Goal: Task Accomplishment & Management: Use online tool/utility

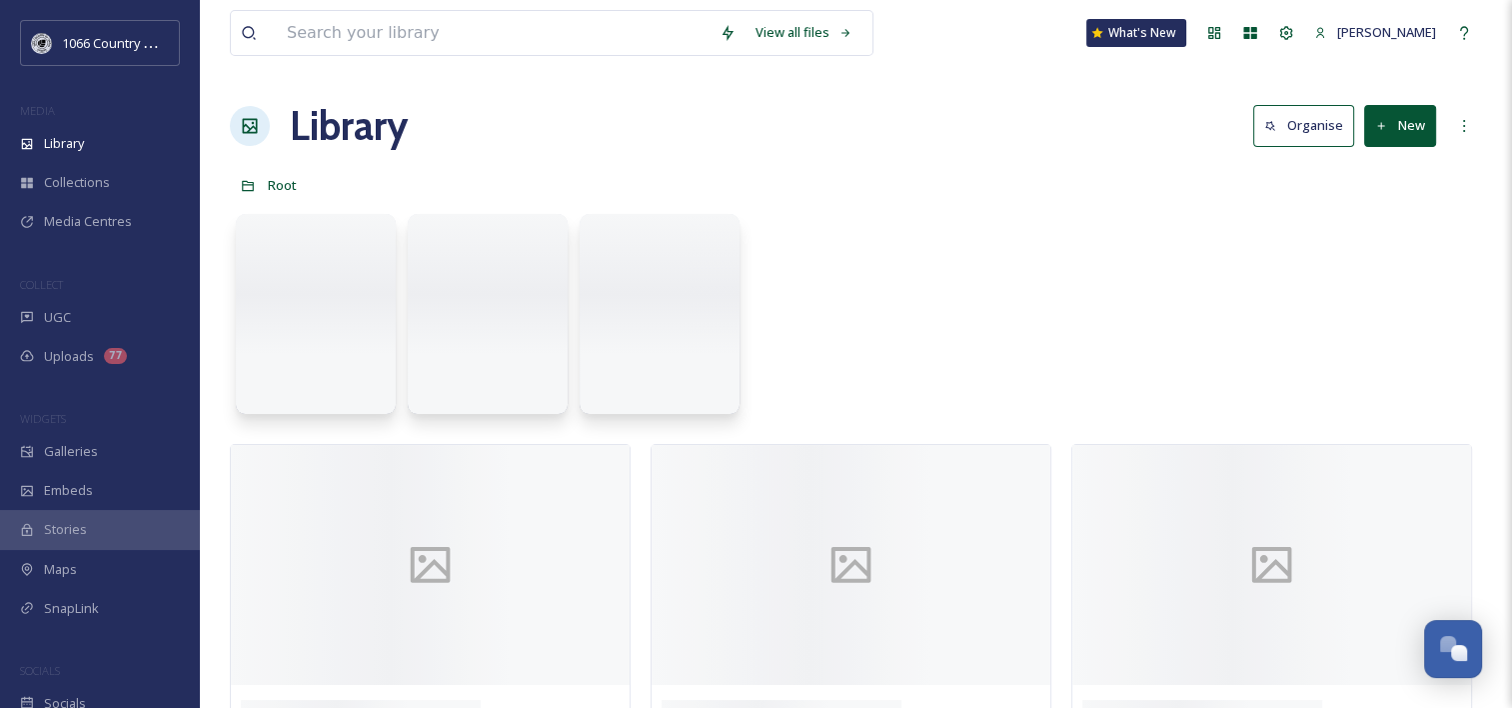
scroll to position [2918, 0]
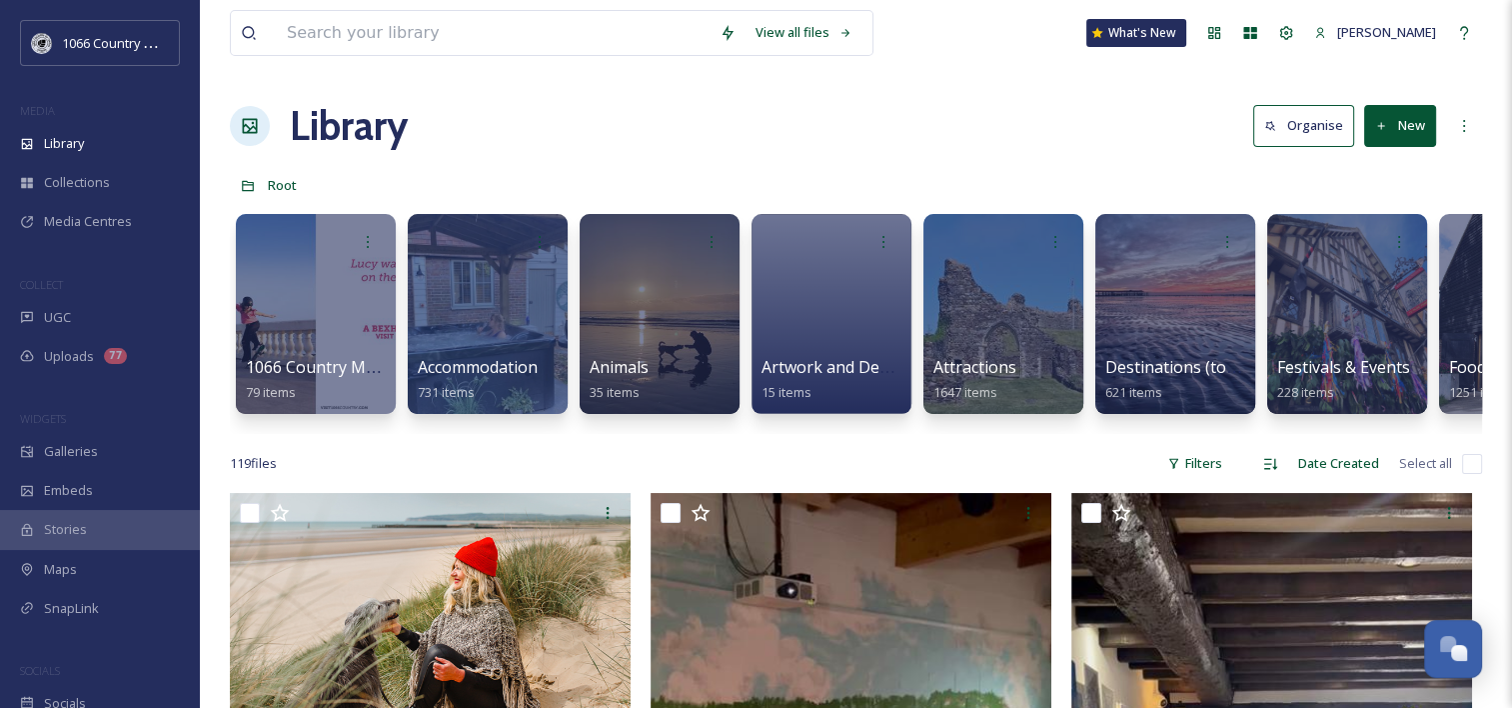
click at [553, 148] on div "Library Organise New" at bounding box center [856, 126] width 1252 height 60
click at [985, 308] on div at bounding box center [1002, 314] width 163 height 204
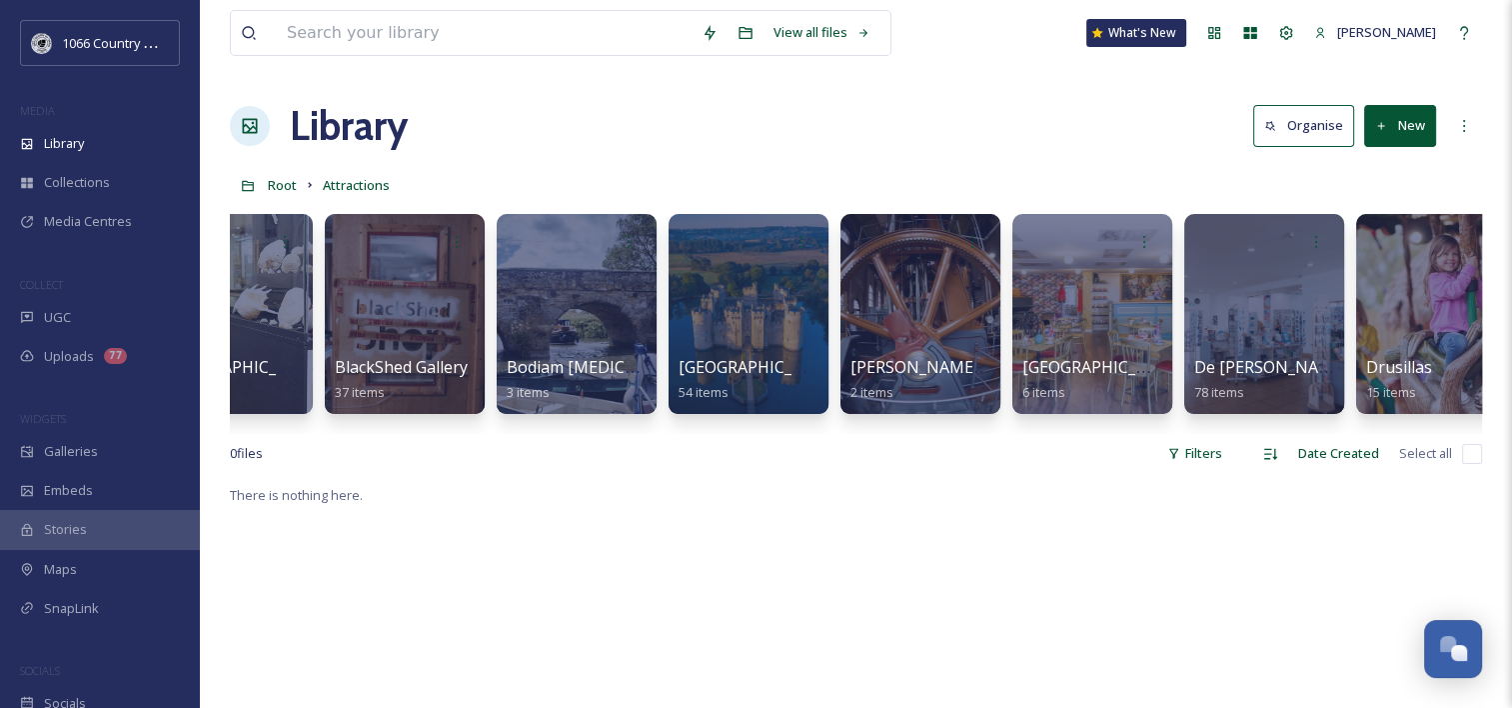
scroll to position [0, 1291]
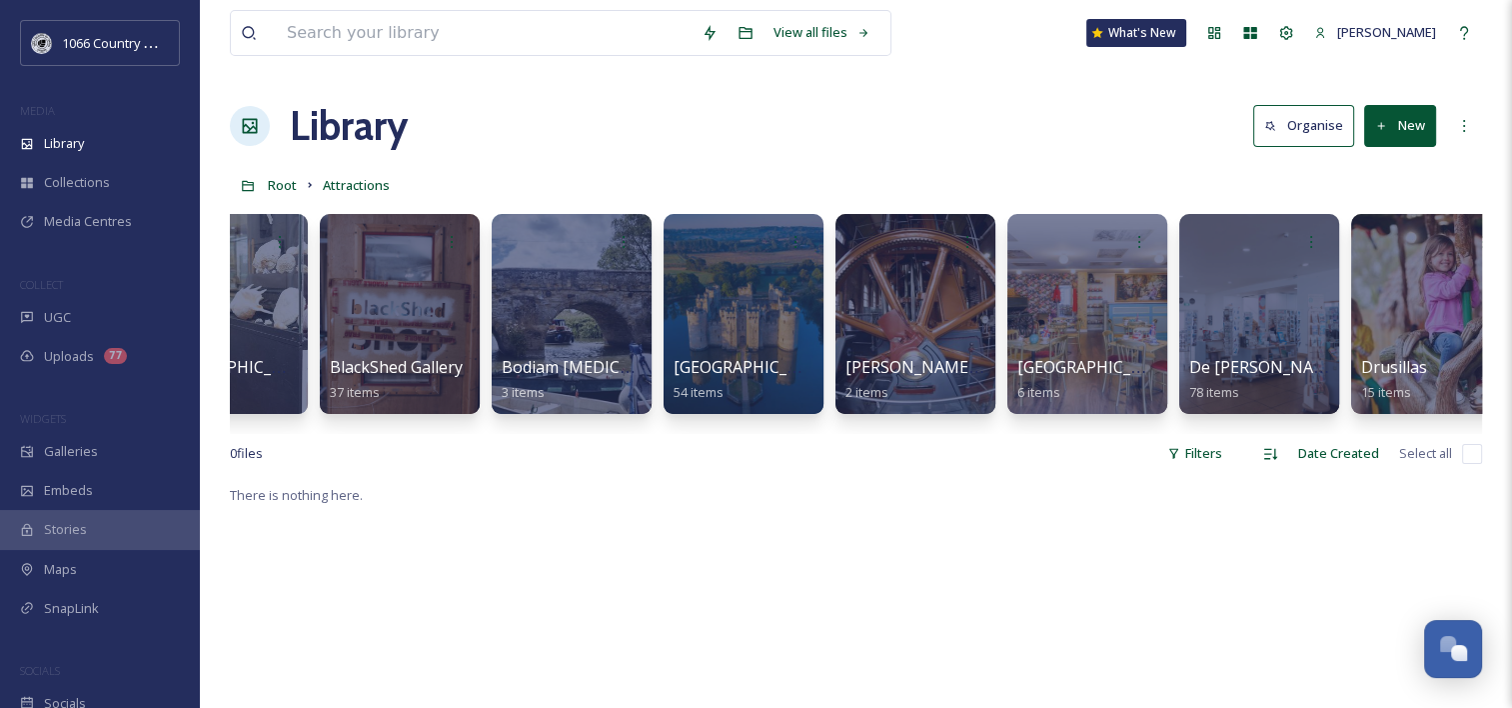
click at [300, 188] on div "Root Attractions" at bounding box center [856, 185] width 1252 height 38
click at [288, 189] on span "Root" at bounding box center [282, 185] width 29 height 18
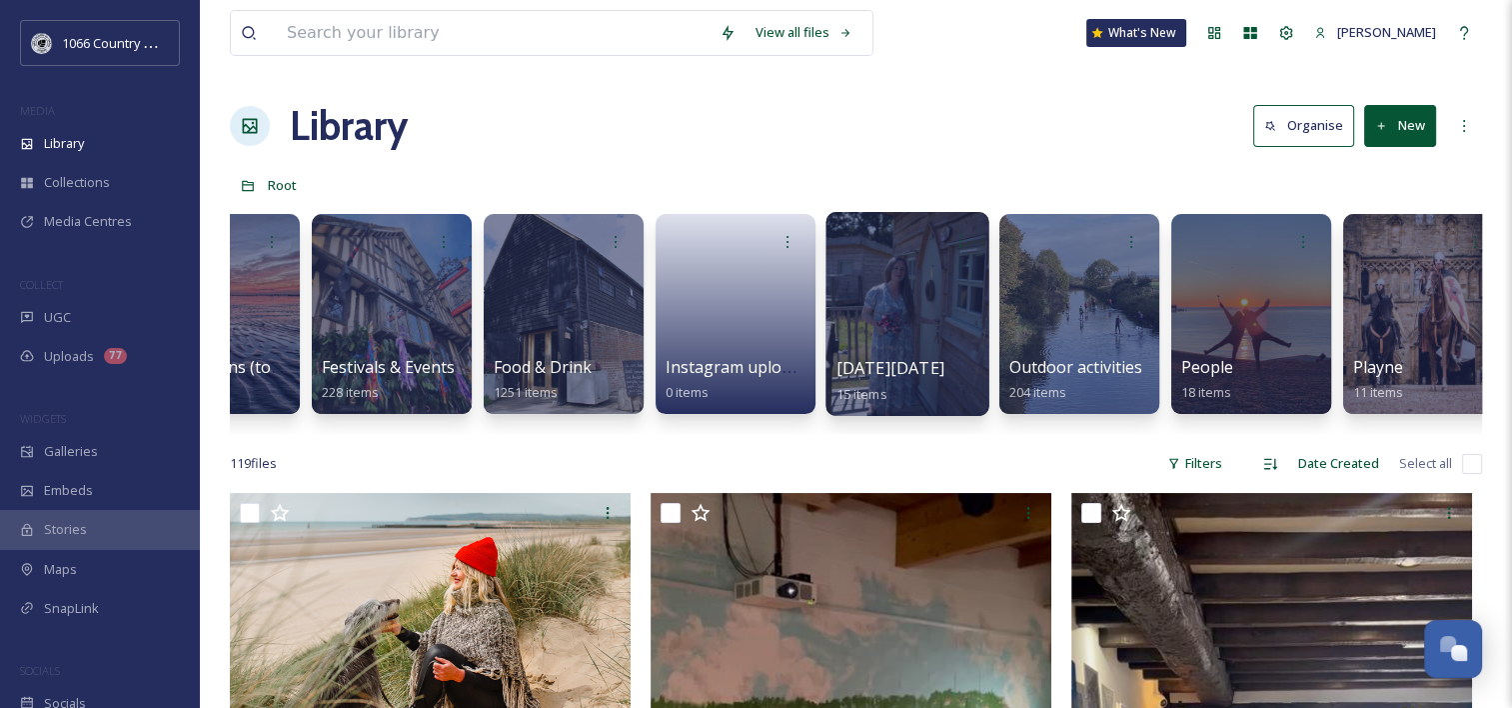
scroll to position [0, 968]
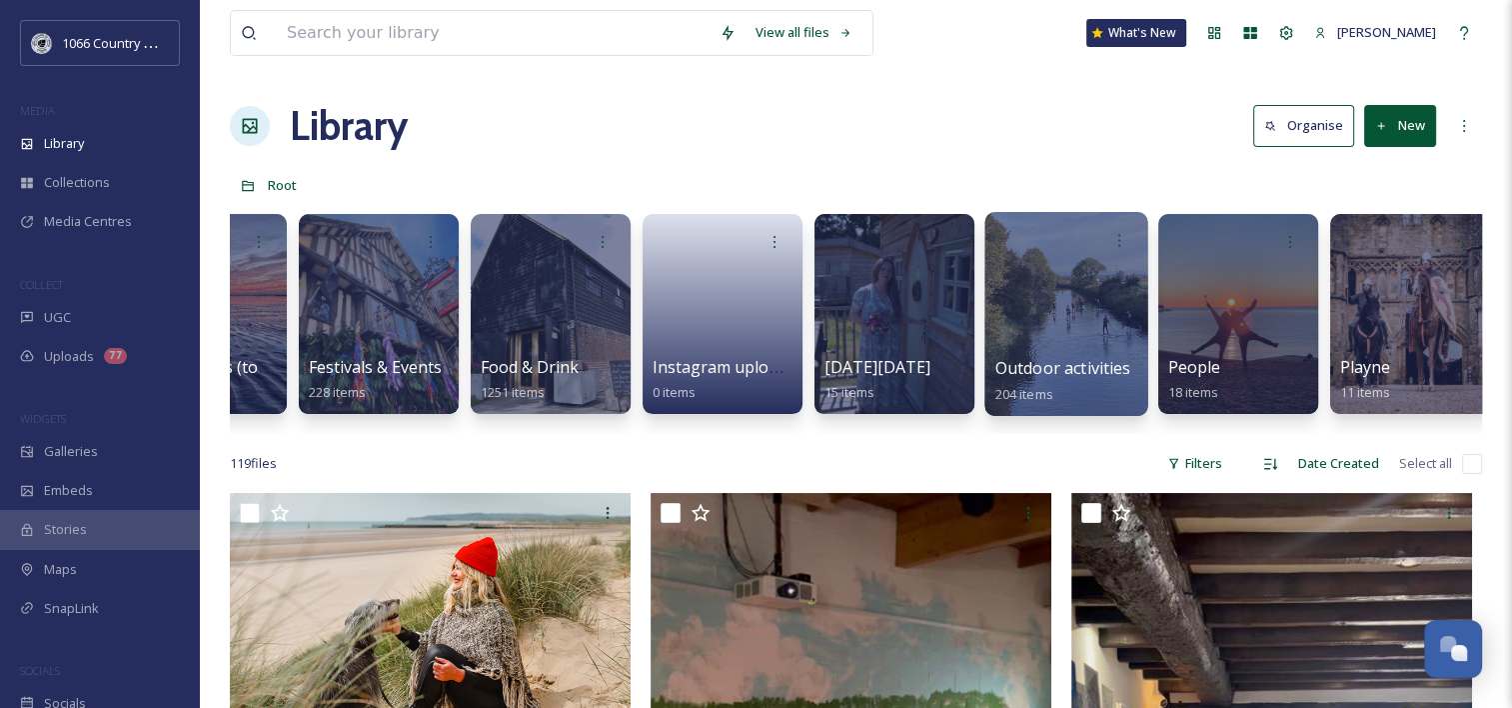
click at [1064, 316] on div at bounding box center [1065, 314] width 163 height 204
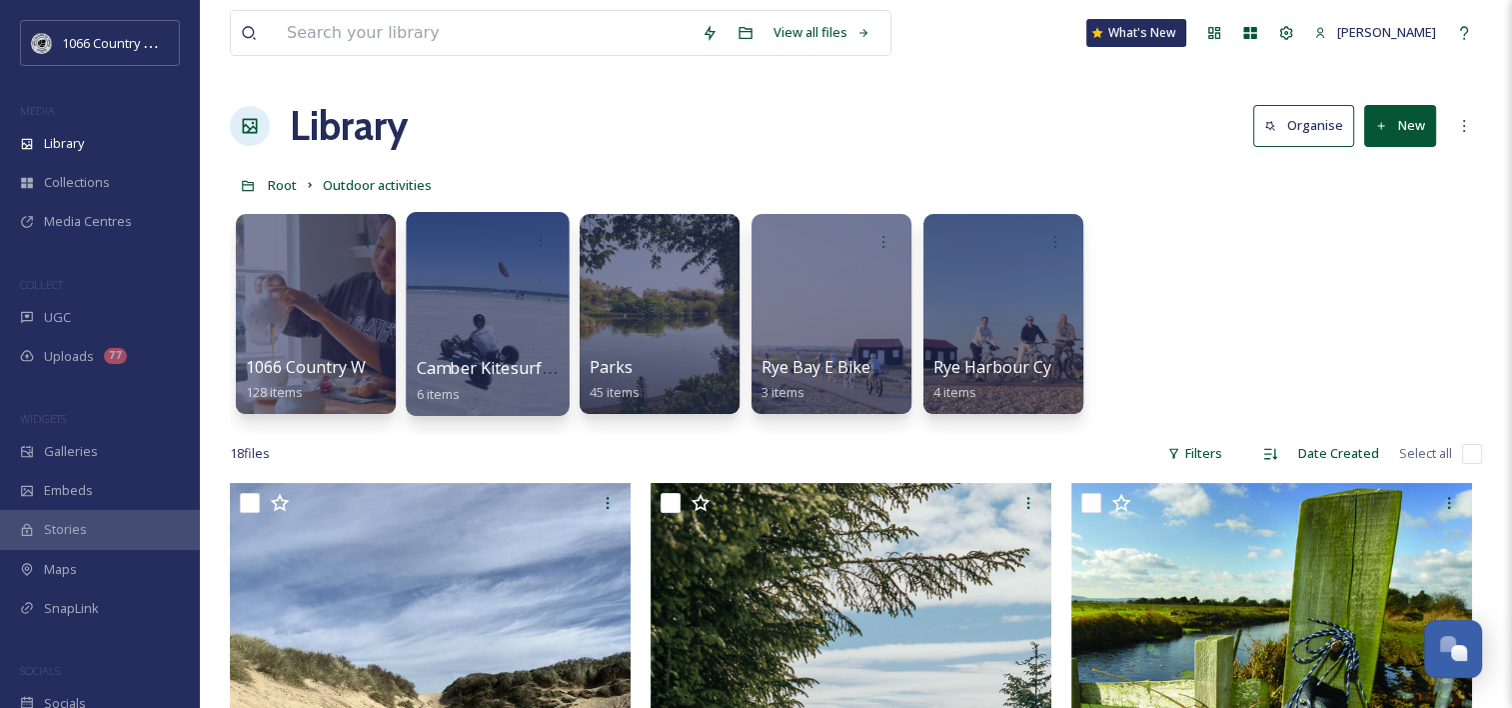
click at [466, 272] on div at bounding box center [487, 314] width 163 height 204
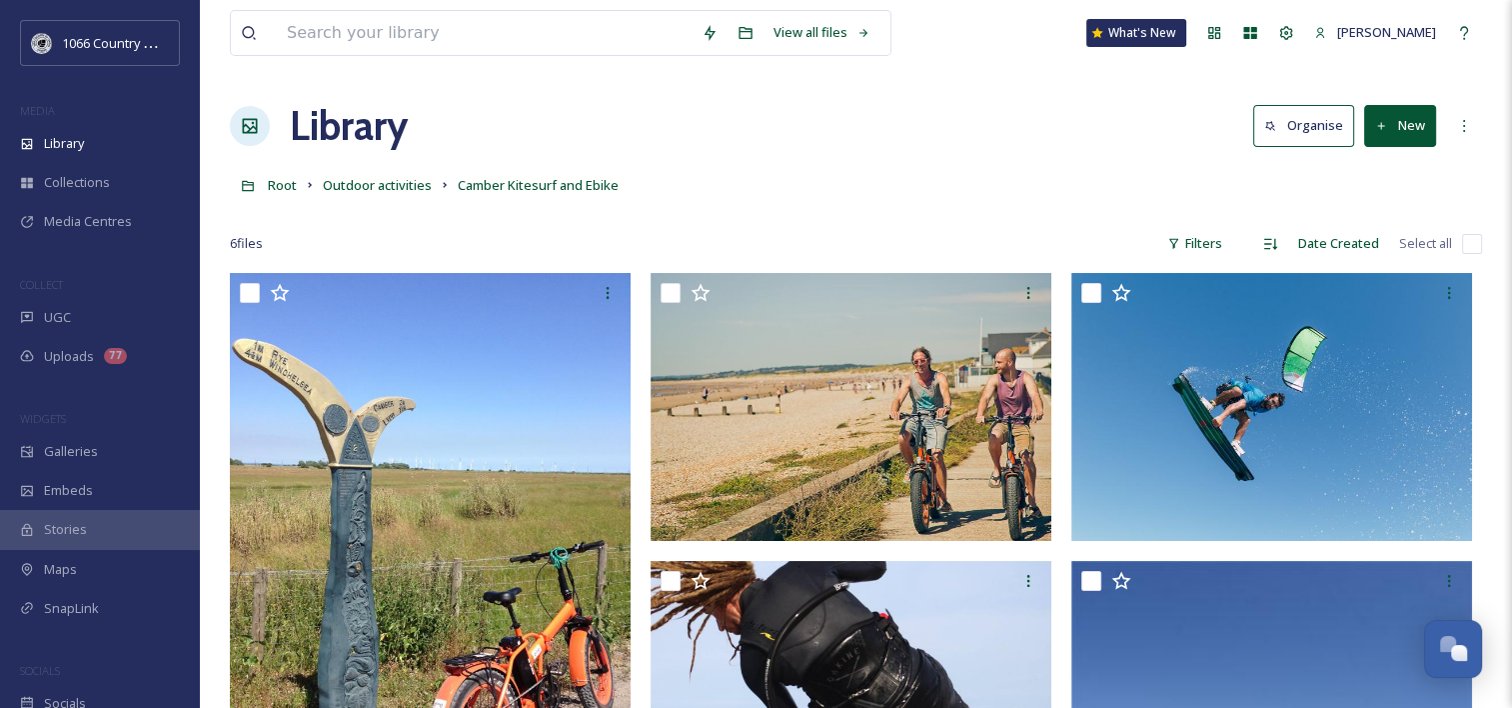
click at [1392, 132] on button "New" at bounding box center [1400, 125] width 72 height 41
click at [1377, 174] on span "File Upload" at bounding box center [1391, 172] width 66 height 19
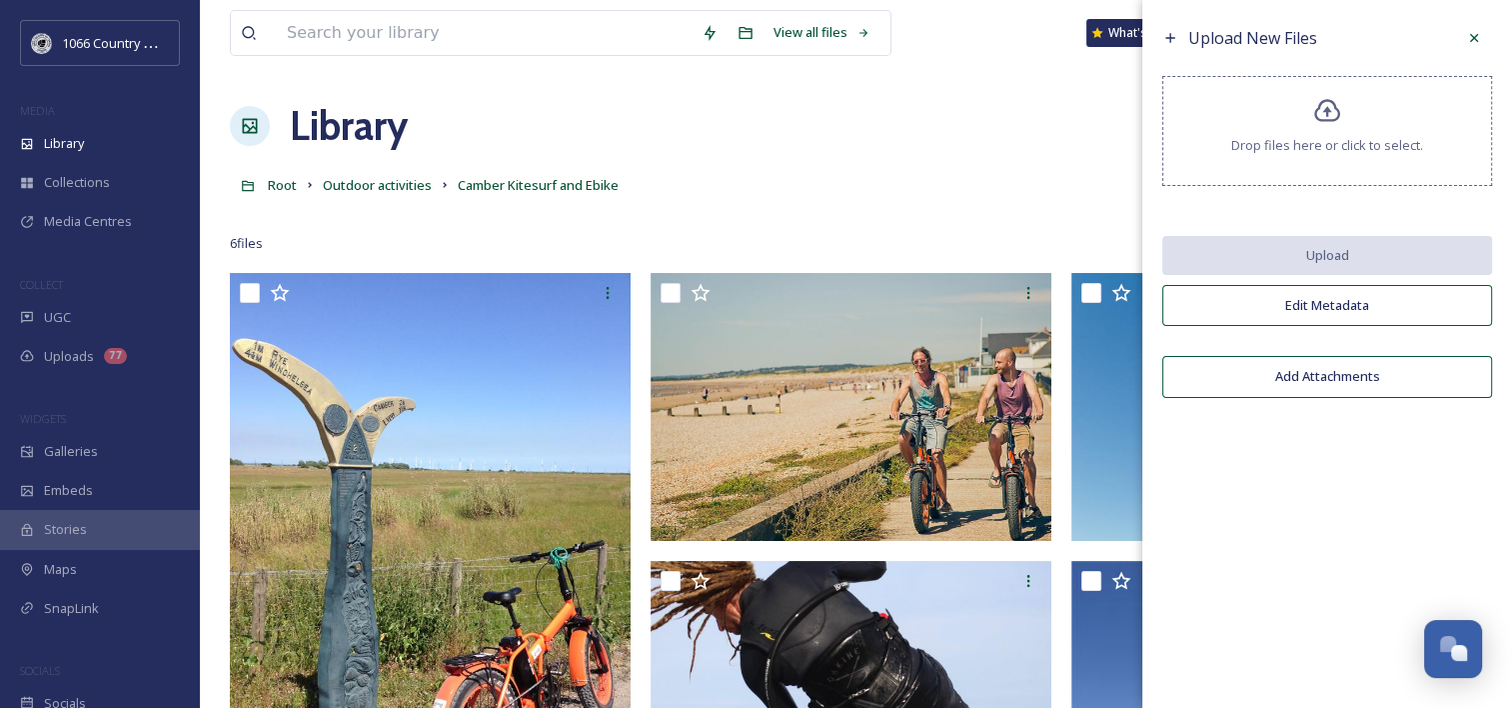
click at [1314, 132] on div "Drop files here or click to select." at bounding box center [1327, 131] width 330 height 110
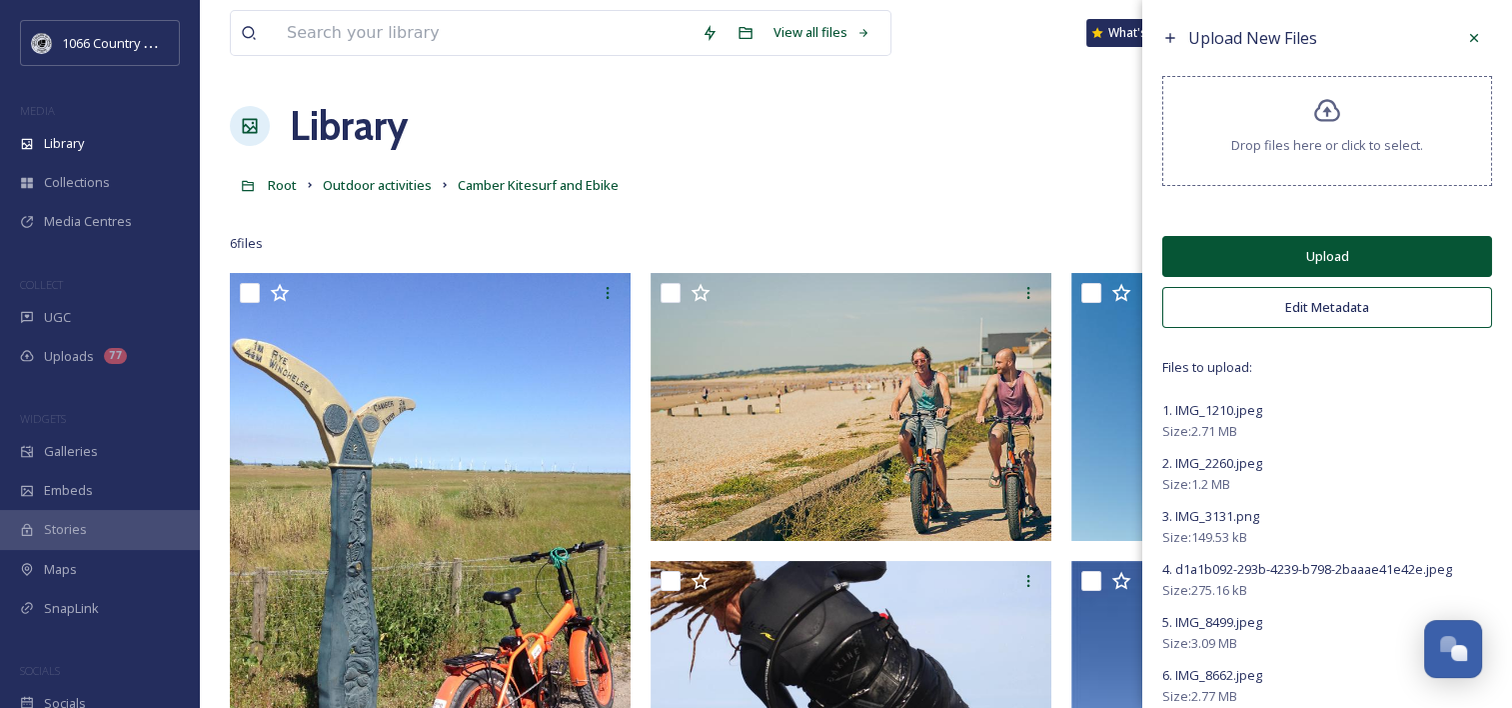
click at [1331, 256] on button "Upload" at bounding box center [1327, 256] width 330 height 41
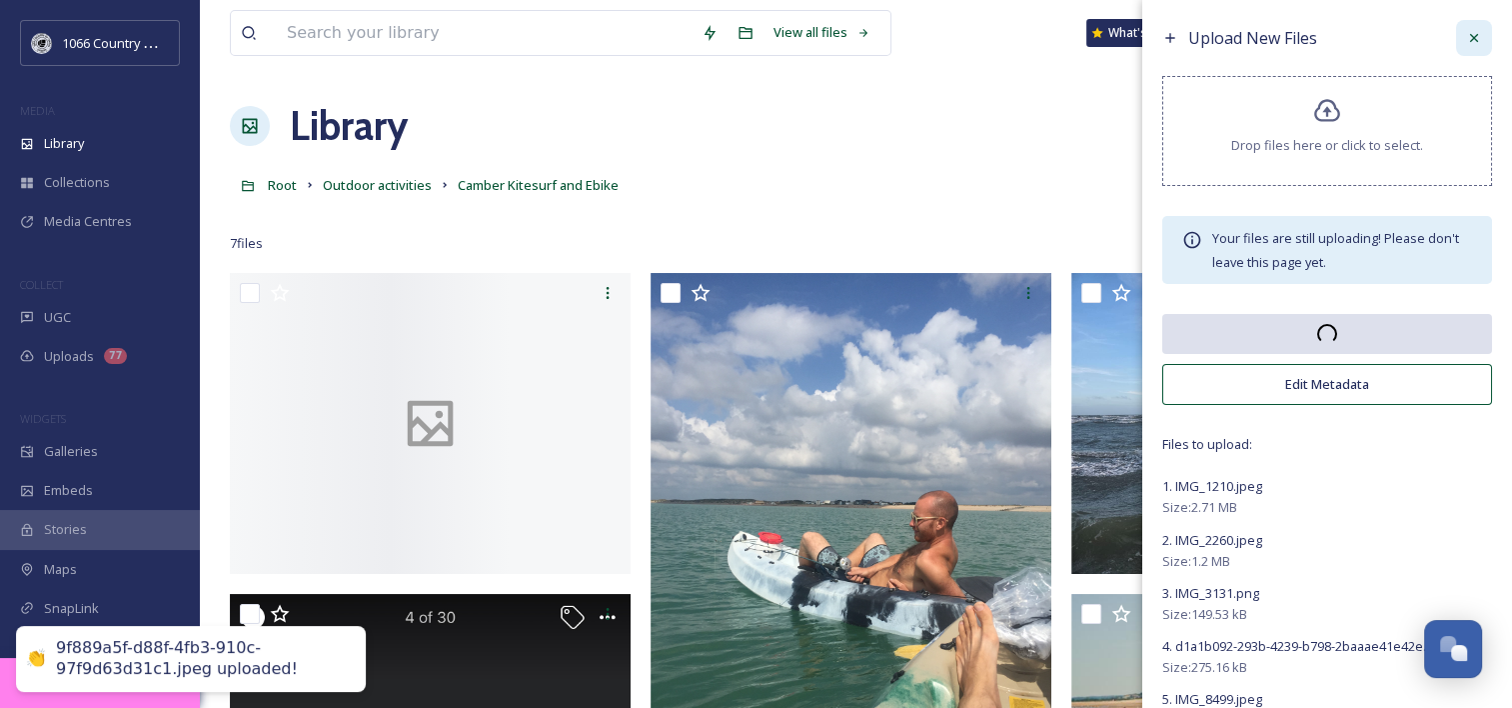
click at [1470, 36] on icon at bounding box center [1474, 38] width 8 height 8
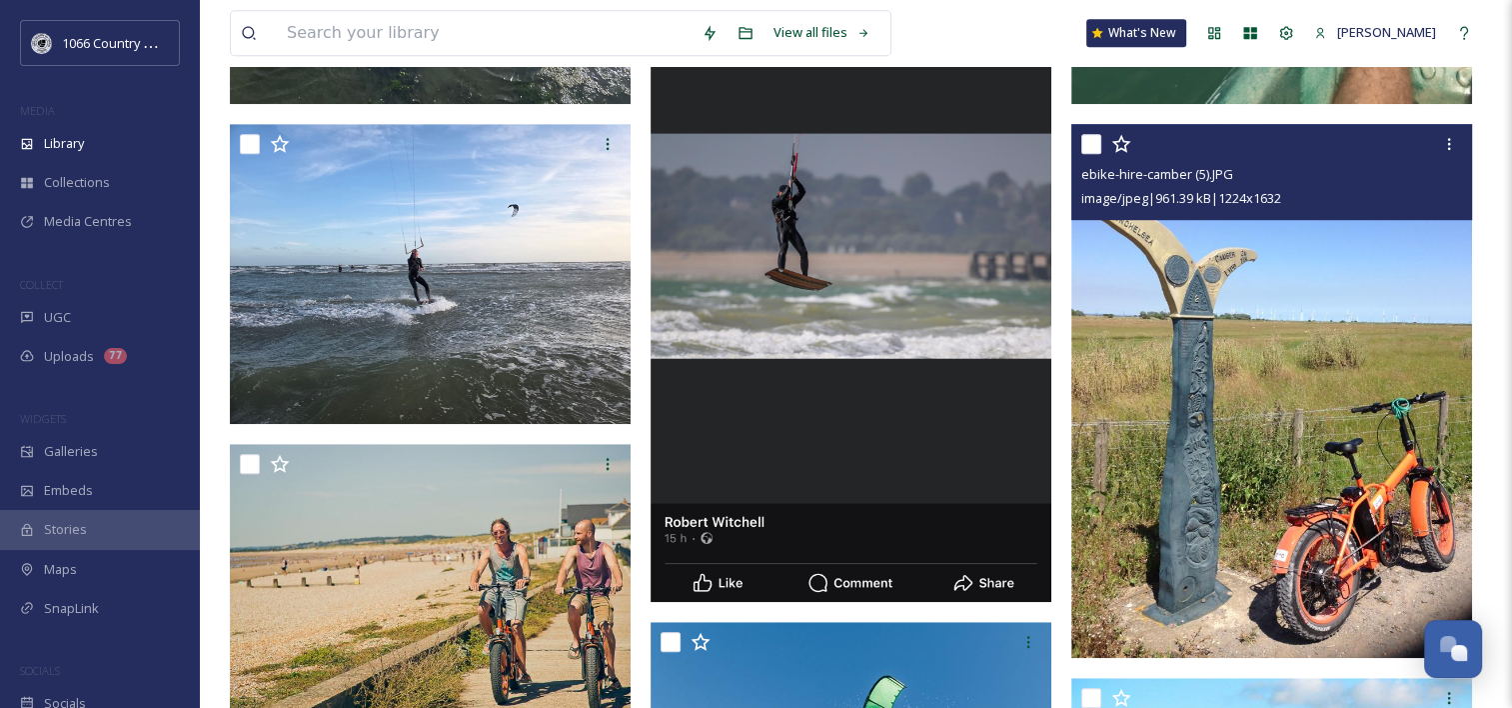
scroll to position [1379, 0]
